Goal: Transaction & Acquisition: Purchase product/service

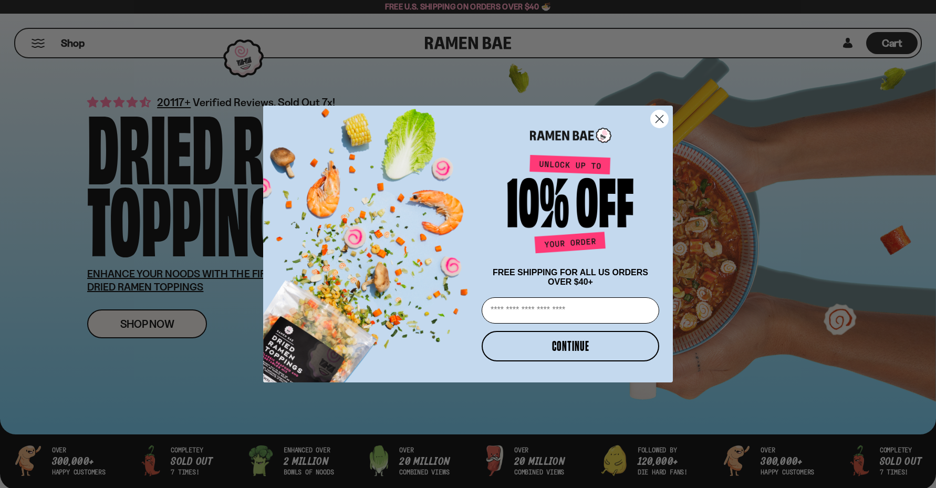
click at [662, 116] on circle "Close dialog" at bounding box center [659, 118] width 17 height 17
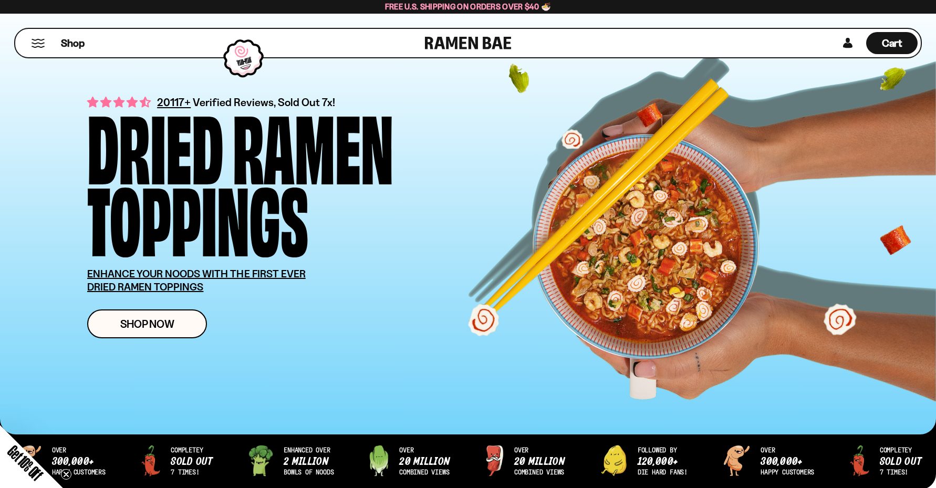
click at [33, 41] on button "Mobile Menu Trigger" at bounding box center [38, 43] width 14 height 9
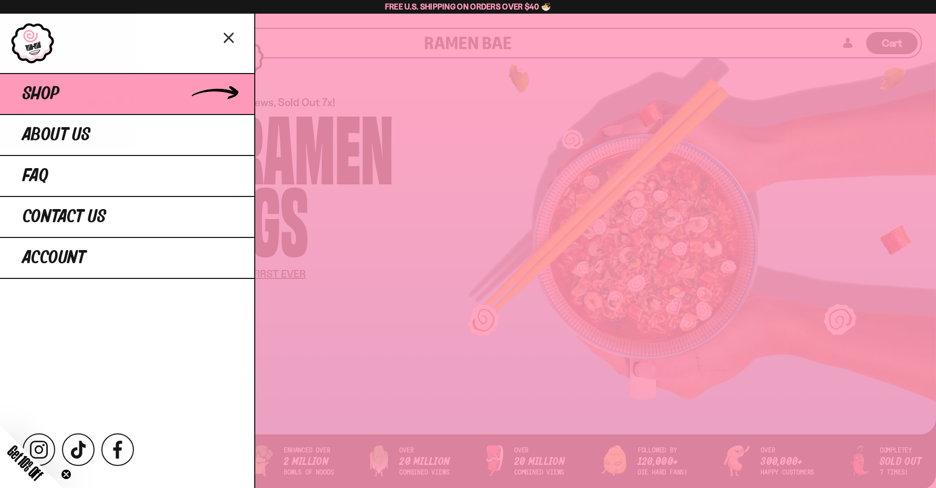
click at [59, 97] on span "Shop" at bounding box center [41, 94] width 37 height 19
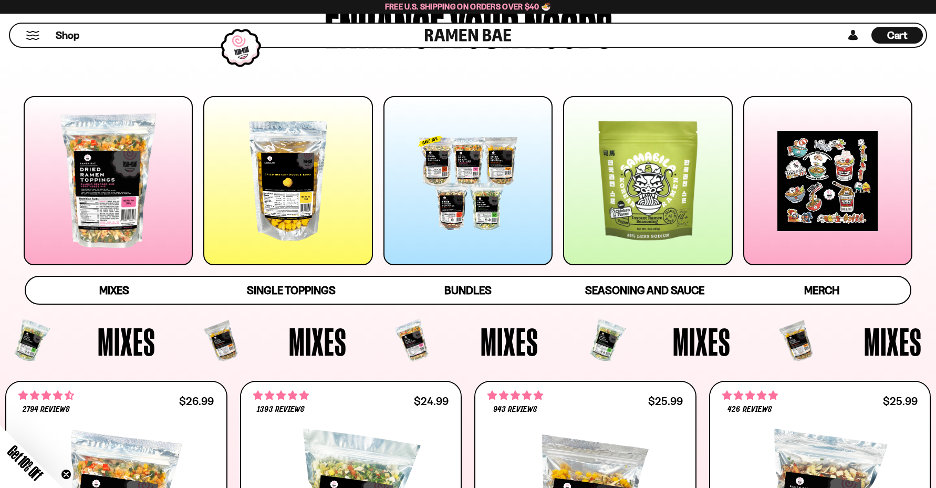
scroll to position [105, 0]
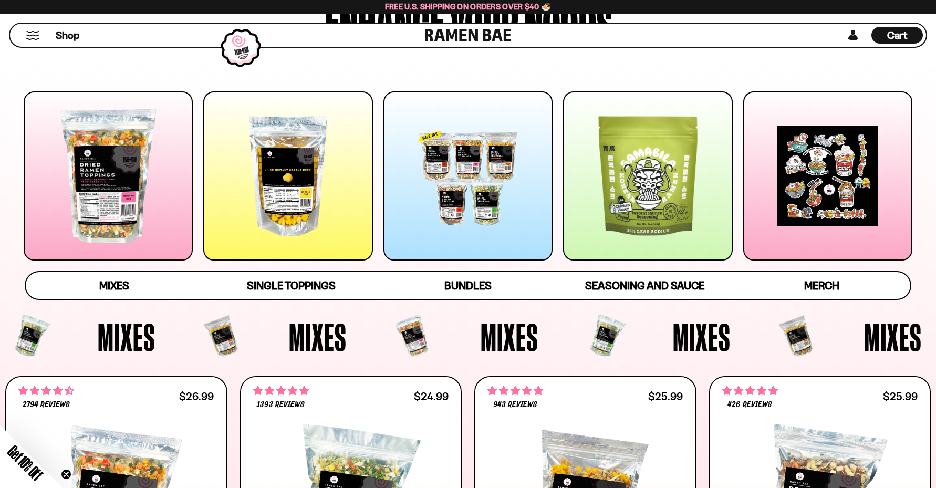
click at [102, 172] on div at bounding box center [108, 175] width 169 height 169
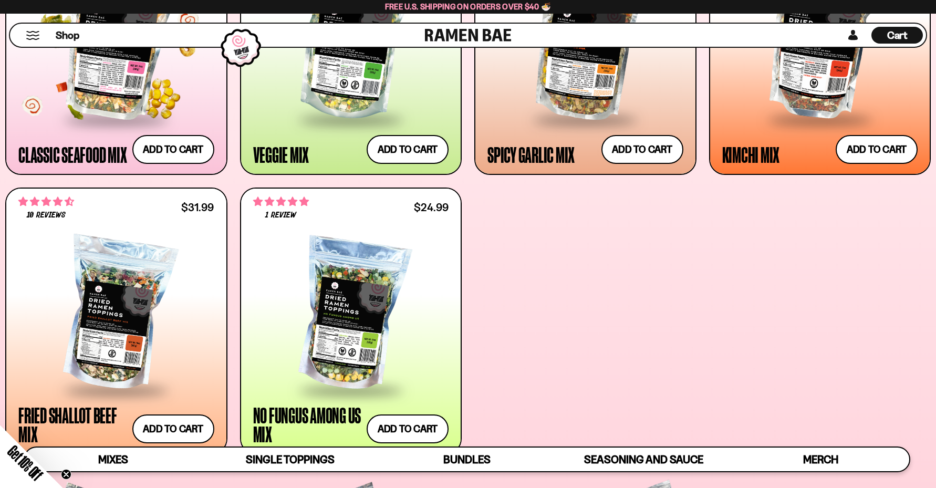
scroll to position [600, 0]
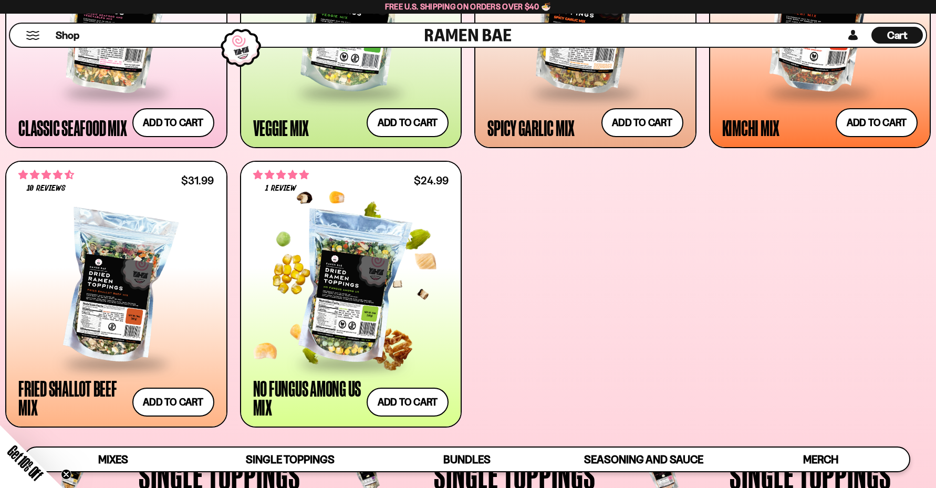
click at [313, 286] on div at bounding box center [351, 287] width 196 height 149
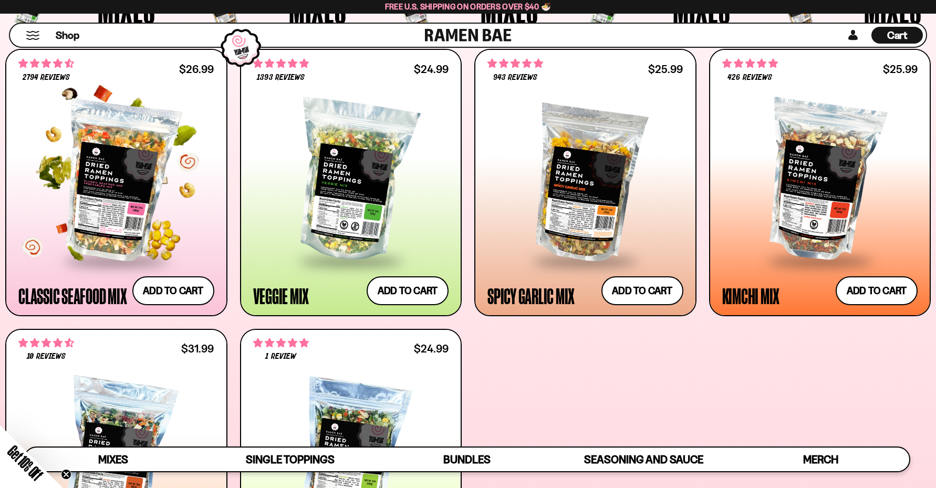
scroll to position [418, 0]
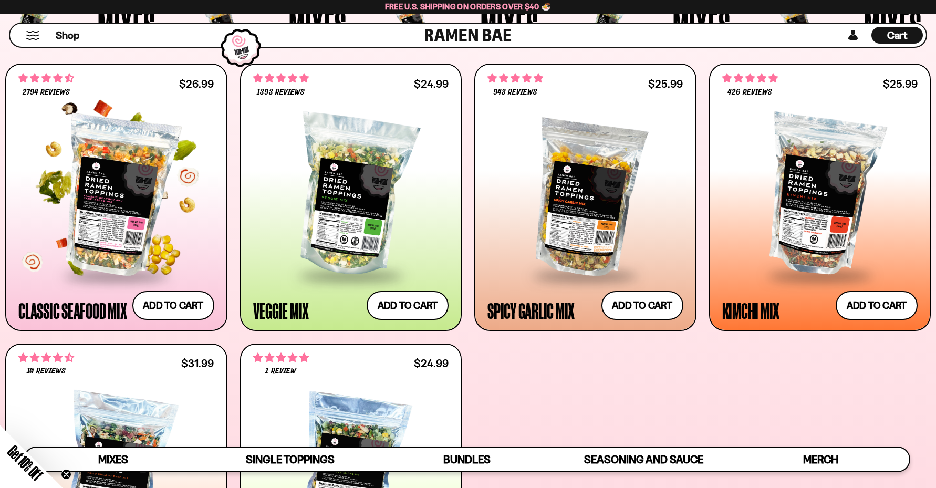
click at [146, 181] on div at bounding box center [116, 195] width 196 height 157
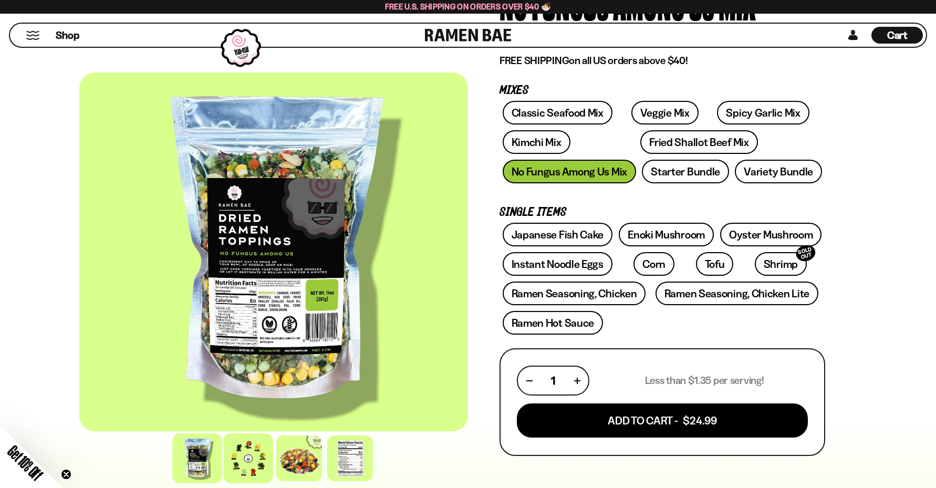
scroll to position [126, 0]
click at [246, 453] on div at bounding box center [248, 458] width 50 height 50
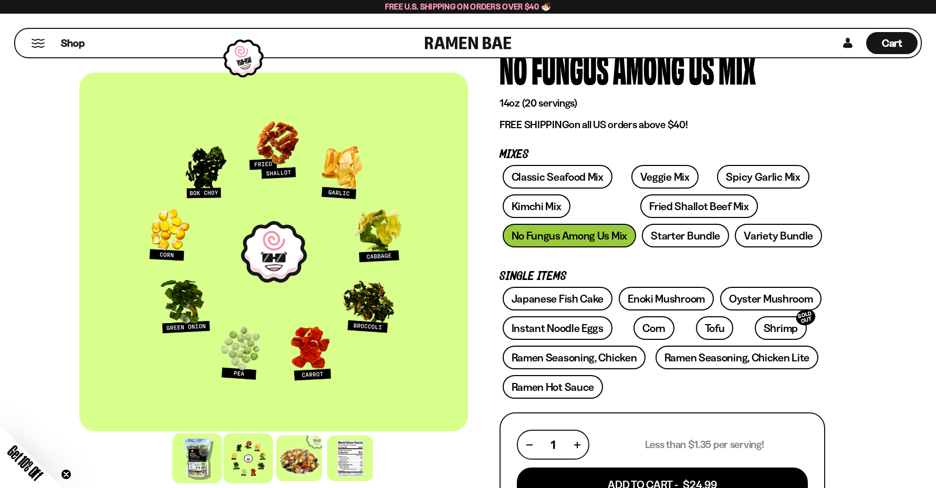
scroll to position [18, 0]
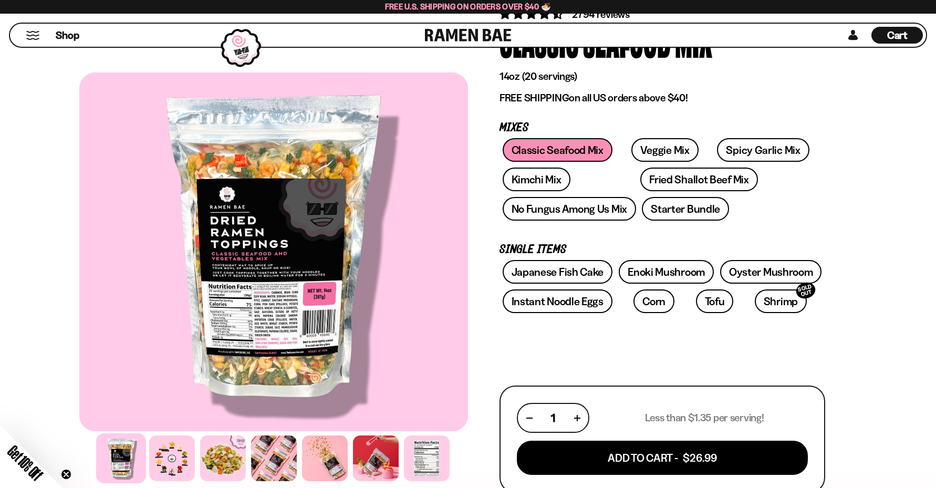
scroll to position [90, 0]
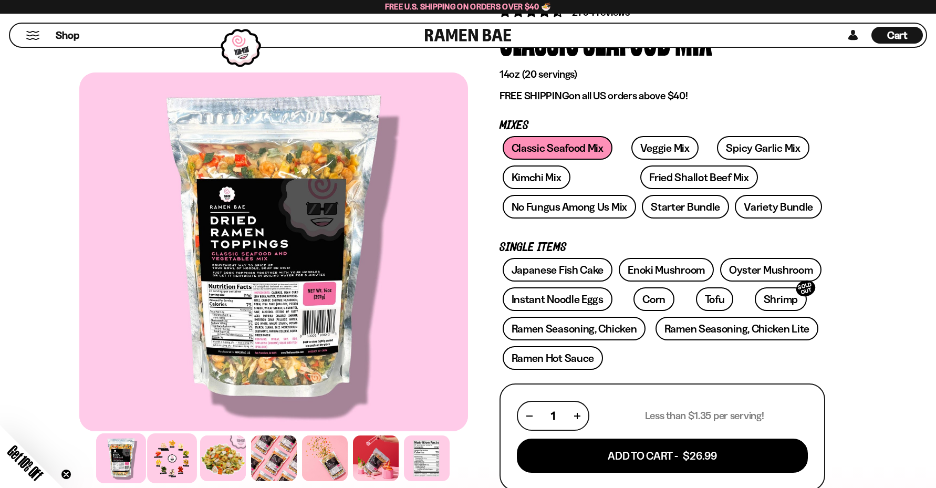
click at [181, 470] on div at bounding box center [172, 458] width 50 height 50
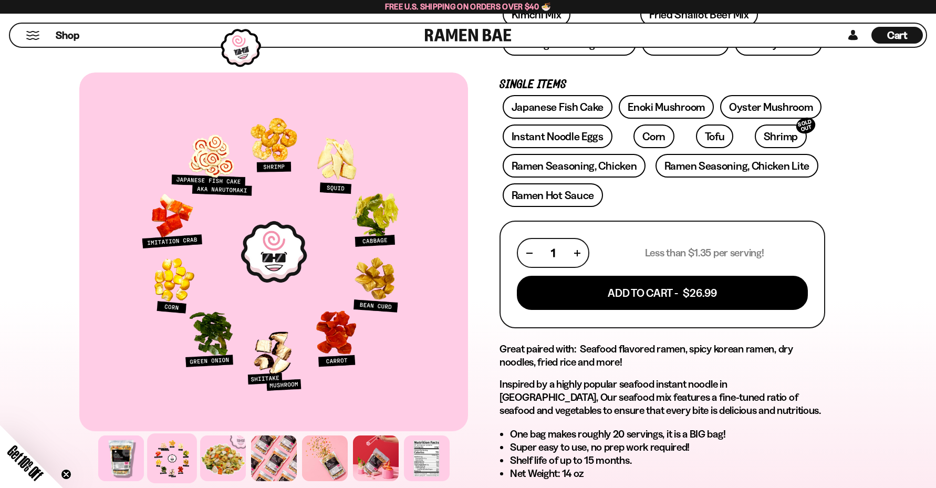
scroll to position [252, 0]
